Goal: Navigation & Orientation: Find specific page/section

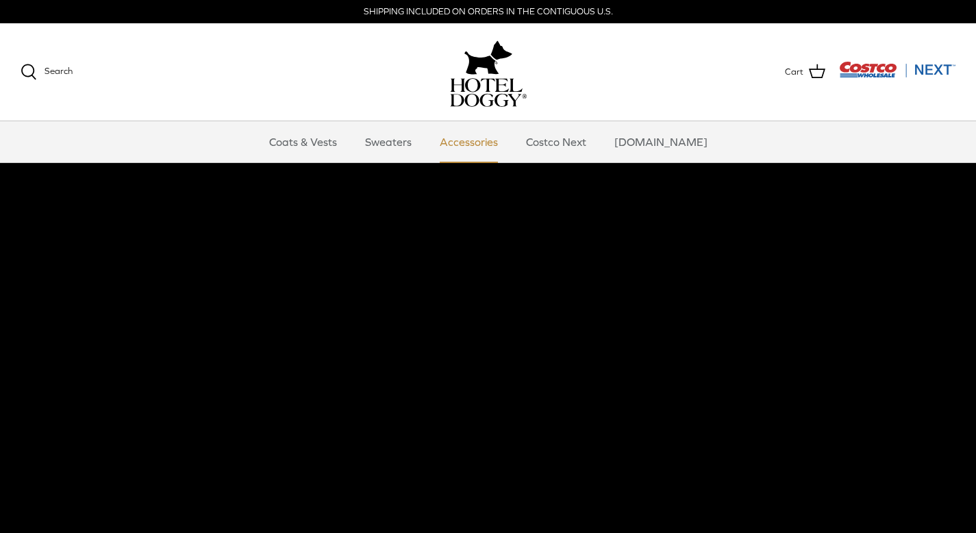
click at [468, 142] on link "Accessories" at bounding box center [468, 141] width 83 height 41
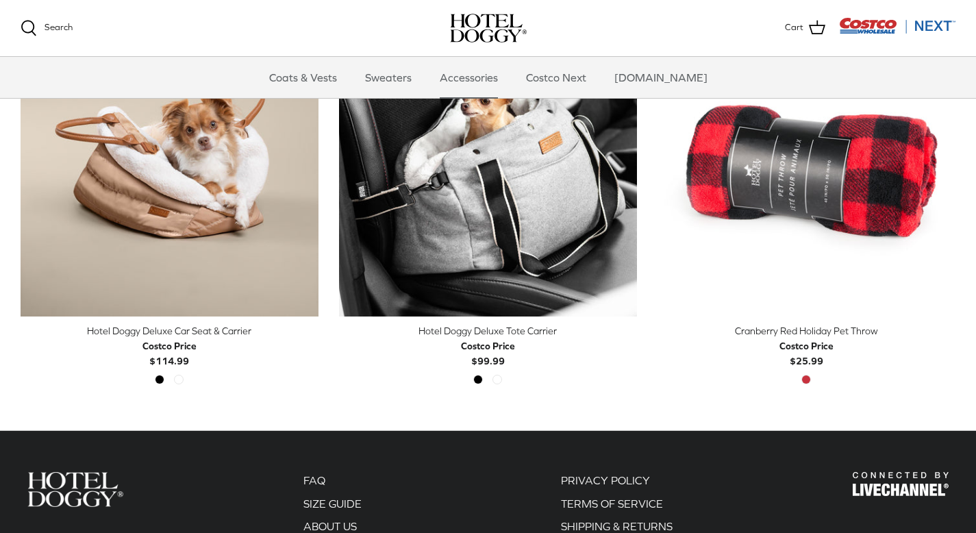
scroll to position [38, 0]
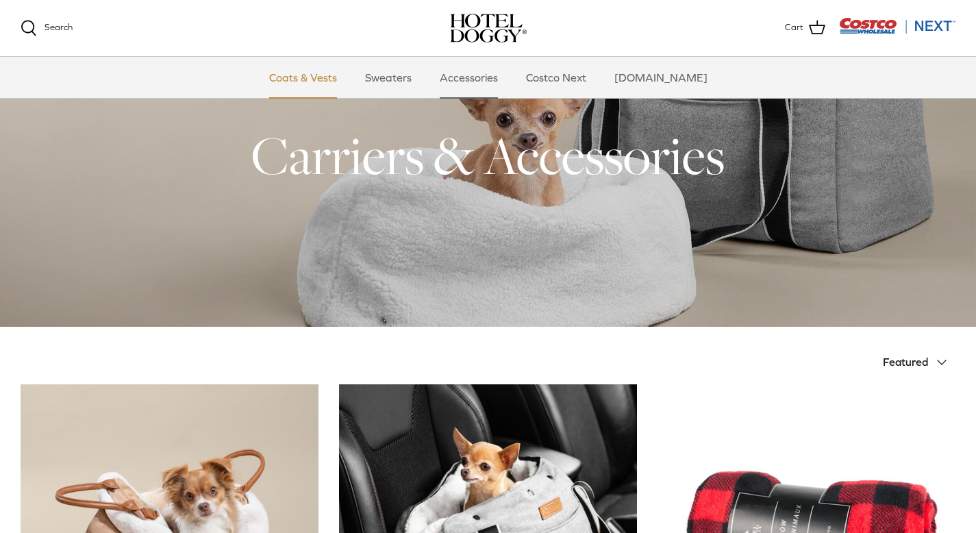
click at [314, 76] on link "Coats & Vests" at bounding box center [303, 77] width 92 height 41
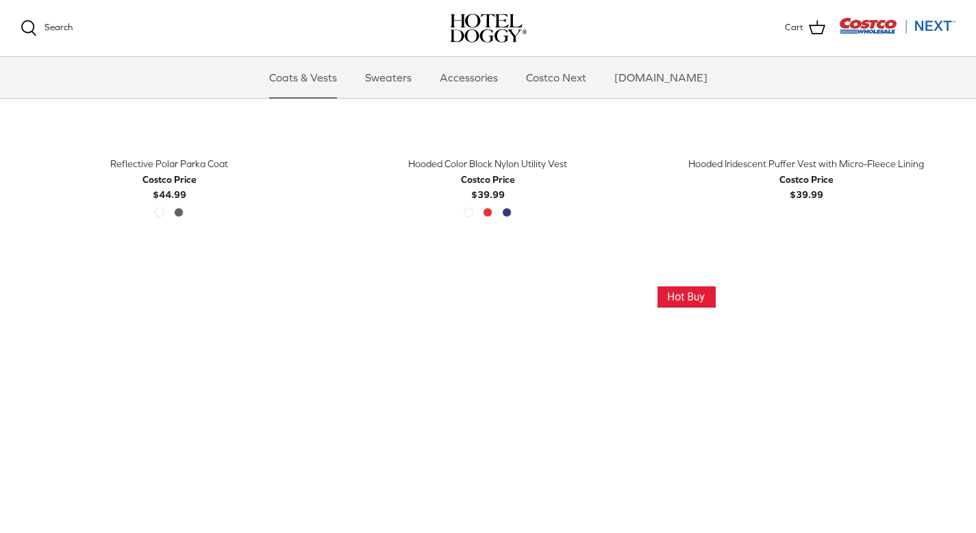
scroll to position [1341, 0]
